Goal: Use online tool/utility: Utilize a website feature to perform a specific function

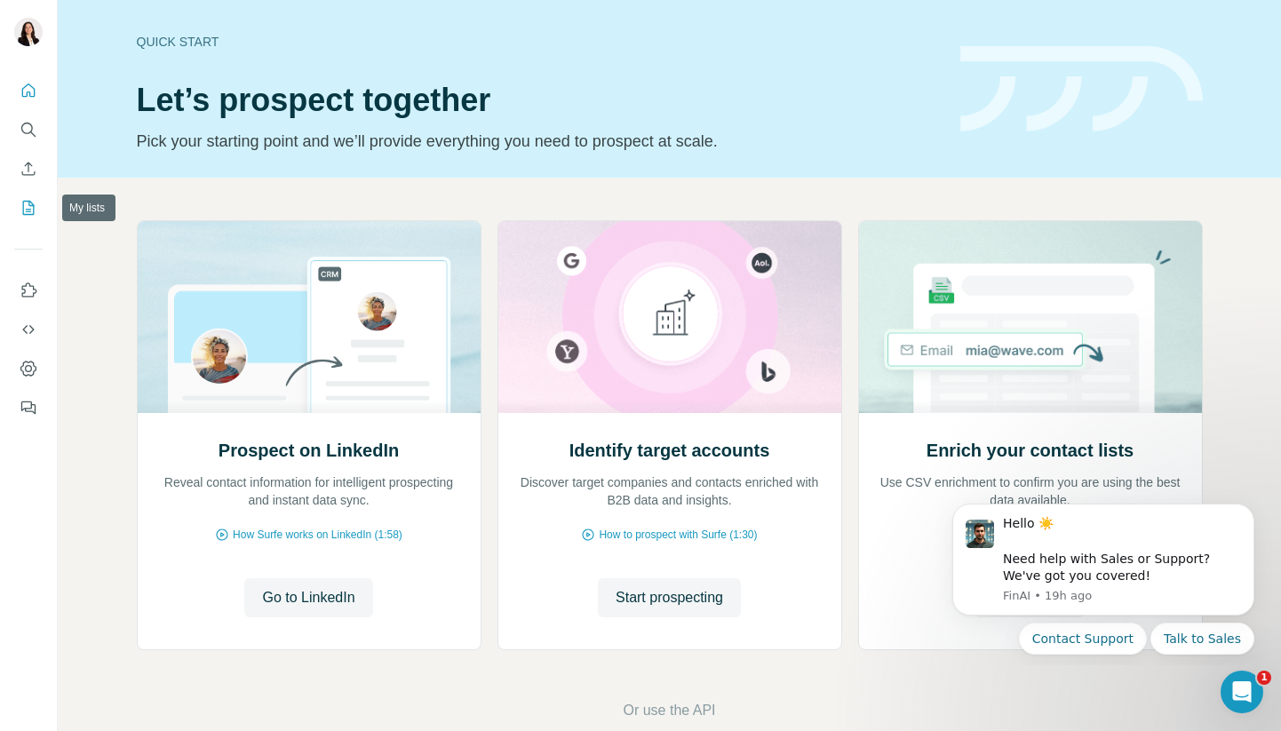
click at [25, 211] on icon "My lists" at bounding box center [29, 208] width 18 height 18
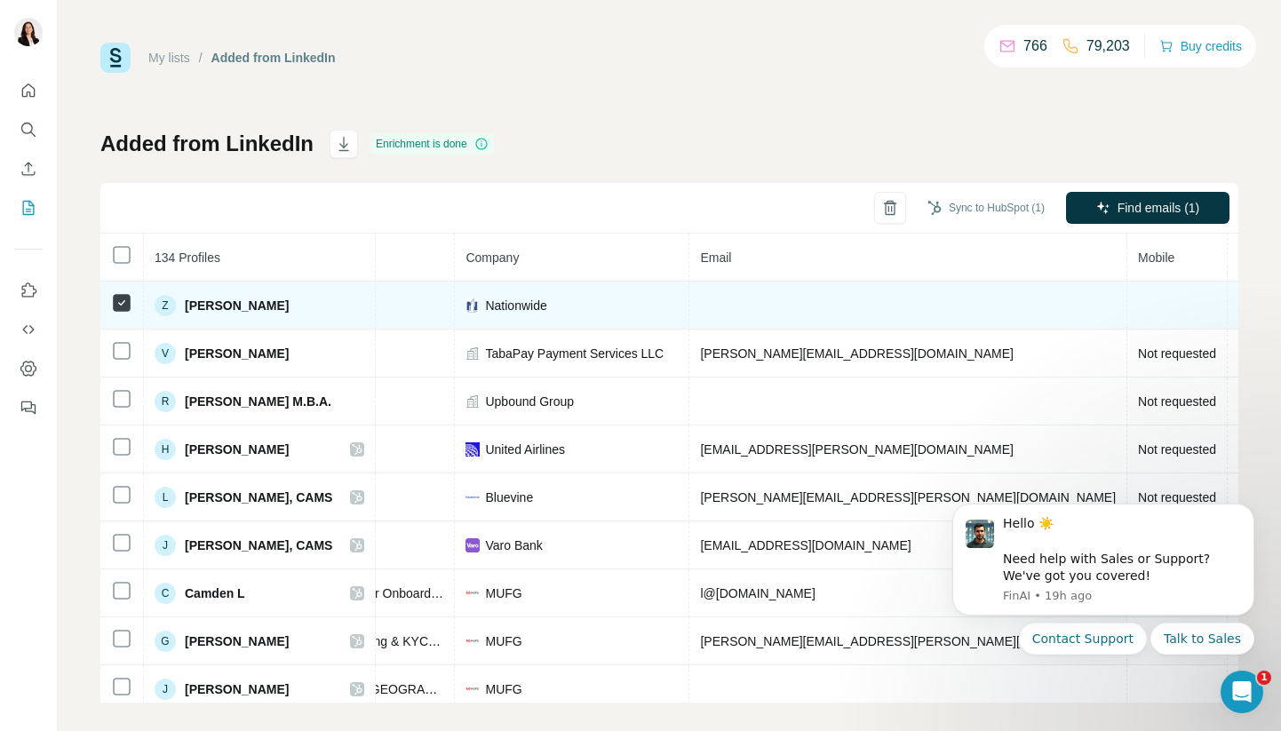
scroll to position [0, 447]
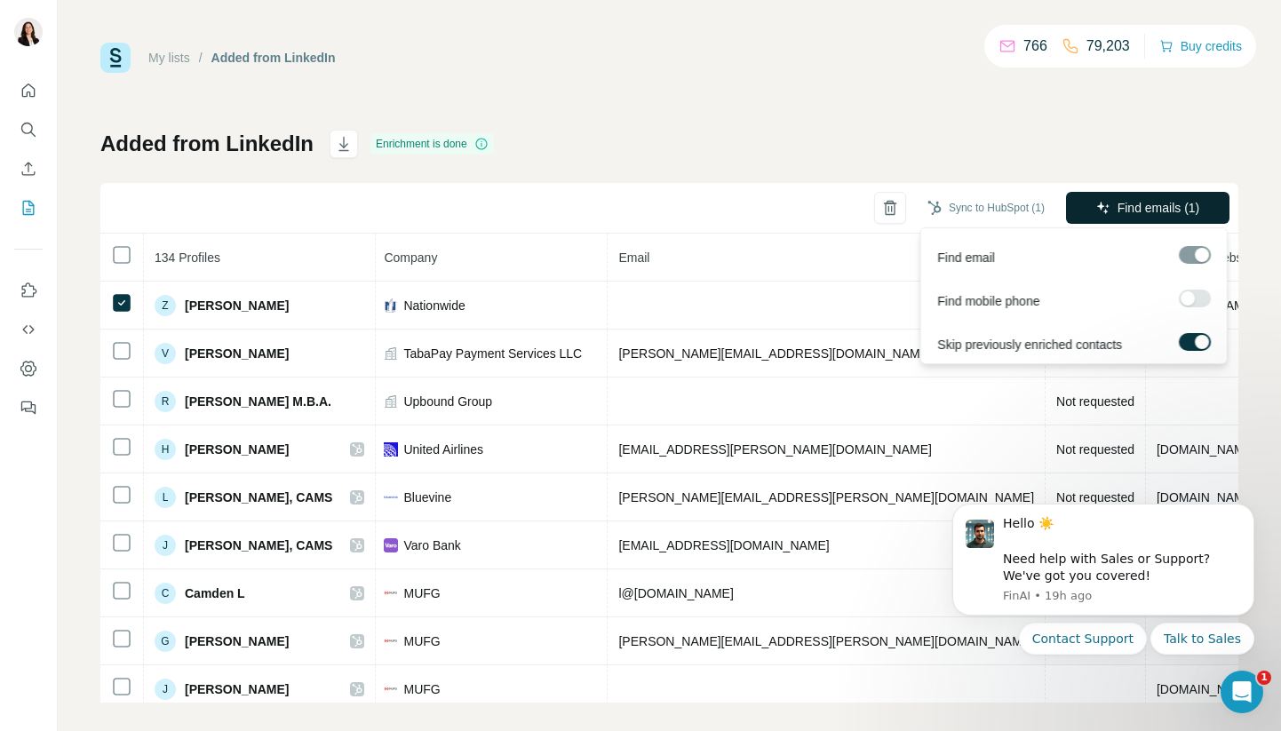
click at [1164, 203] on span "Find emails (1)" at bounding box center [1159, 208] width 83 height 18
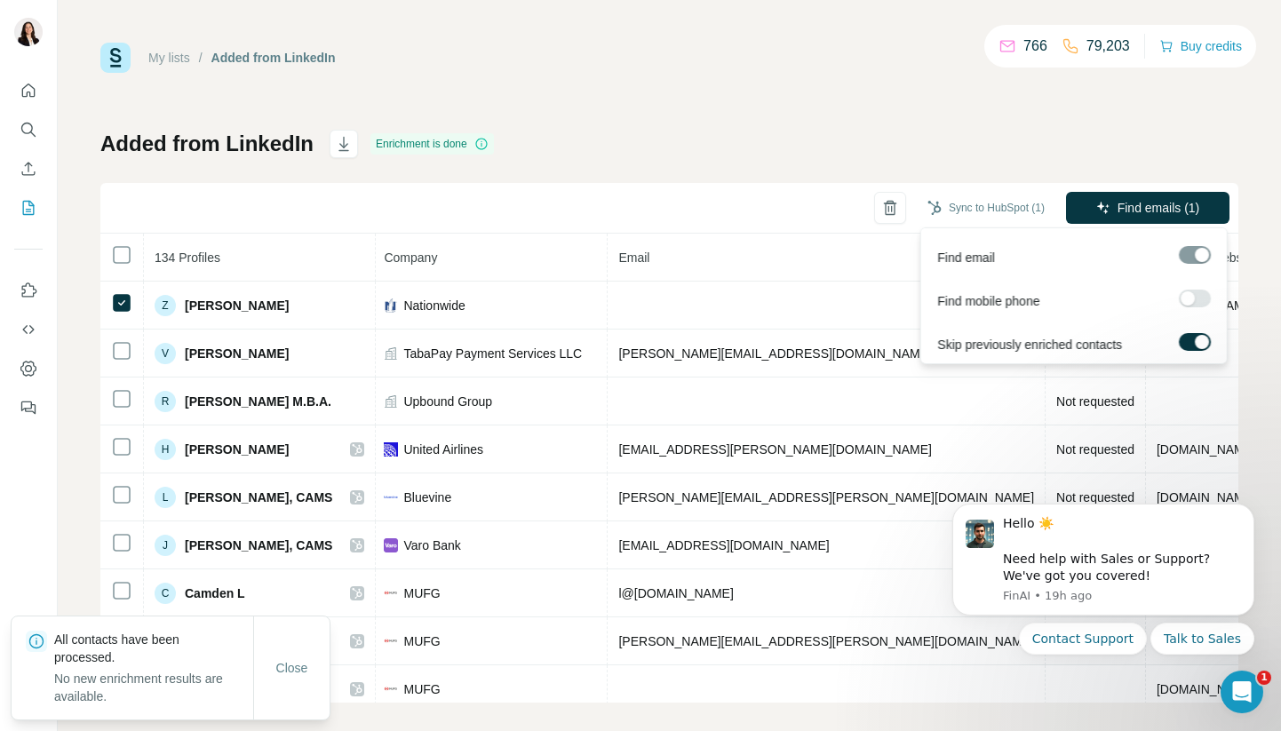
click at [1193, 293] on div at bounding box center [1188, 298] width 14 height 14
click at [1153, 203] on span "Find emails & mobiles (1)" at bounding box center [1128, 208] width 140 height 18
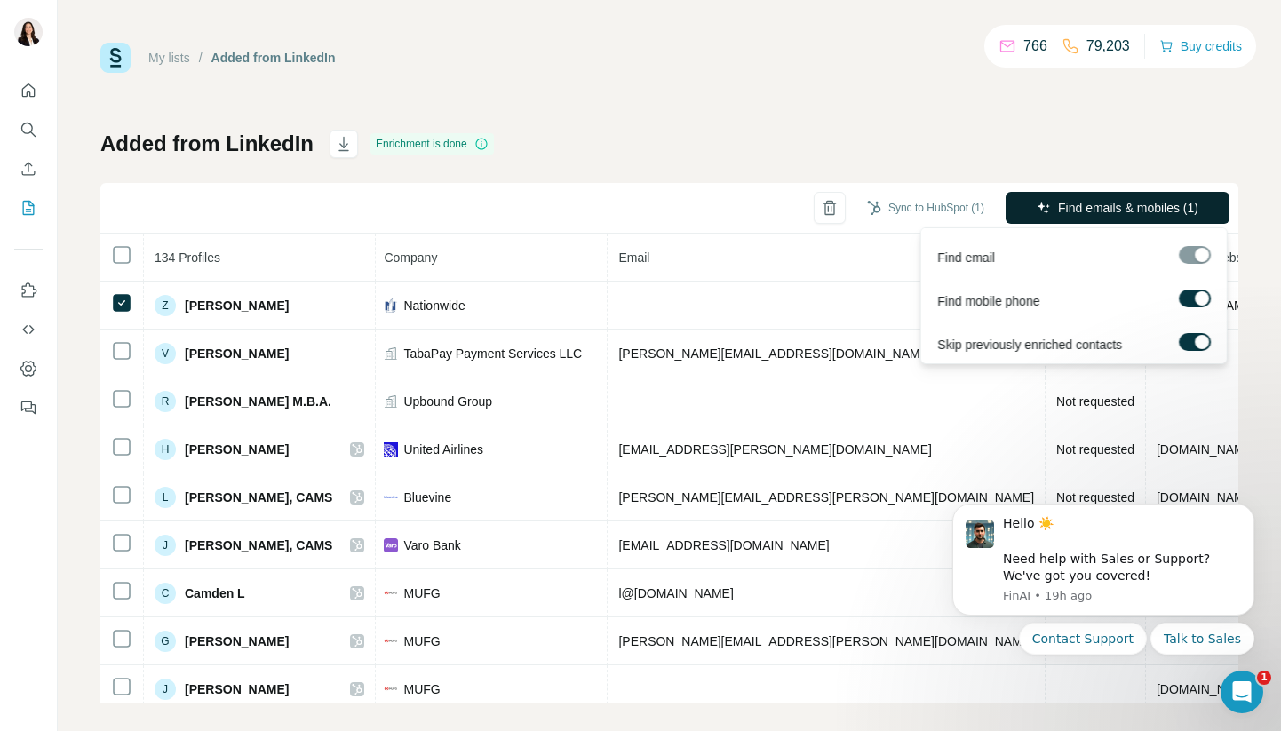
click at [1106, 205] on span "Find emails & mobiles (1)" at bounding box center [1128, 208] width 140 height 18
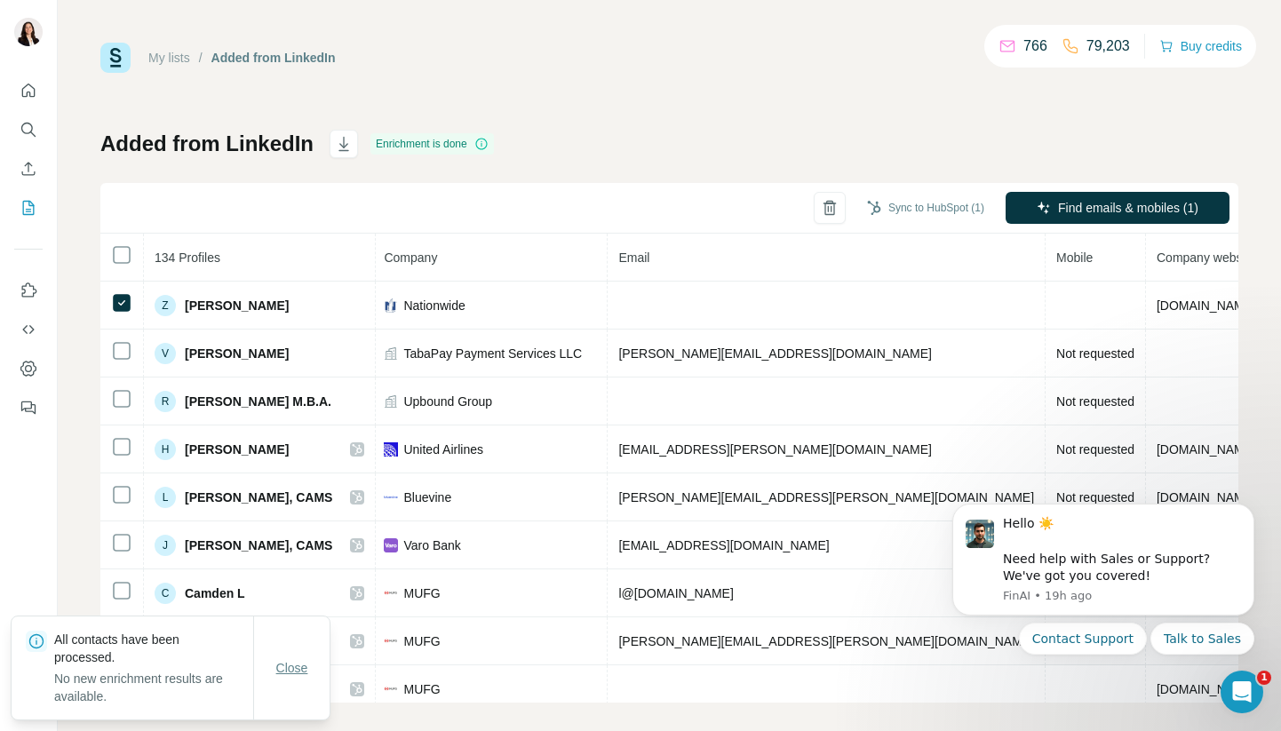
click at [299, 673] on span "Close" at bounding box center [292, 668] width 32 height 18
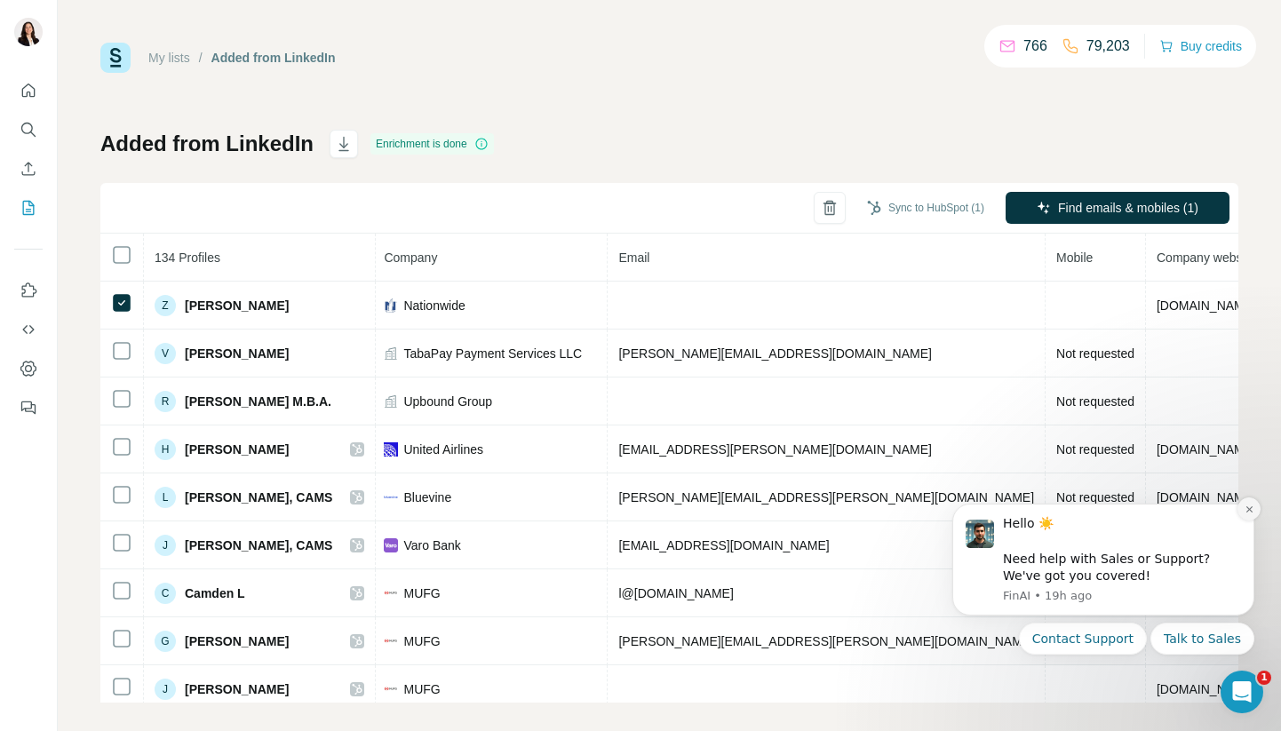
click at [1254, 509] on icon "Dismiss notification" at bounding box center [1250, 510] width 10 height 10
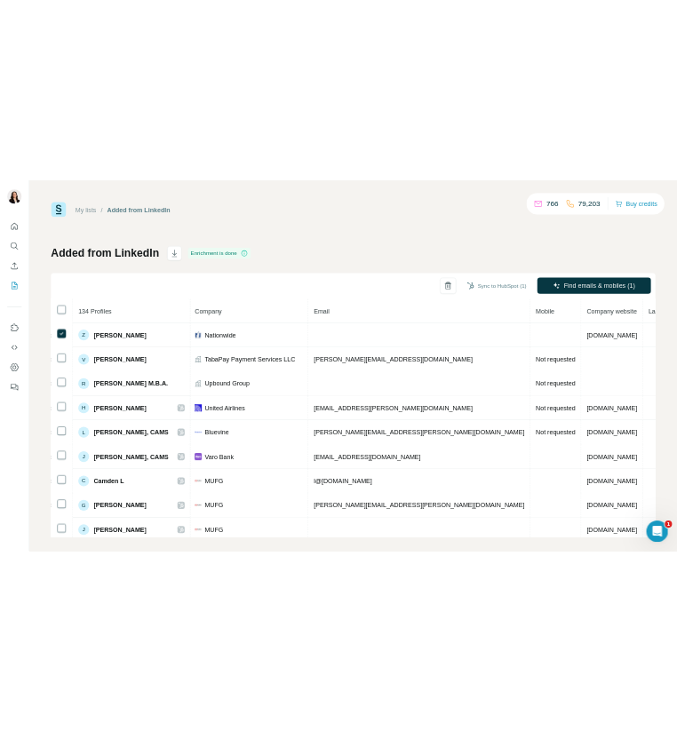
scroll to position [0, 394]
